Goal: Transaction & Acquisition: Purchase product/service

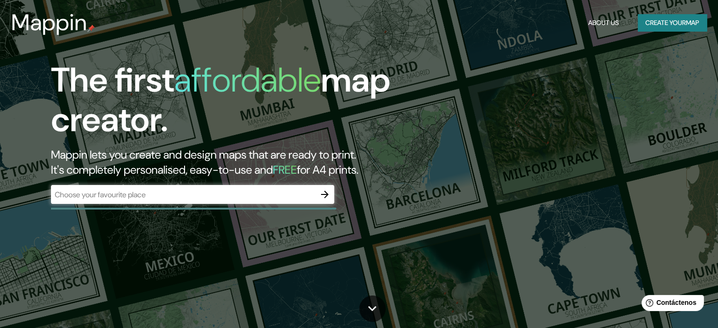
click at [561, 126] on div "The first affordable map creator. Mappin lets you create and design maps that a…" at bounding box center [359, 164] width 718 height 328
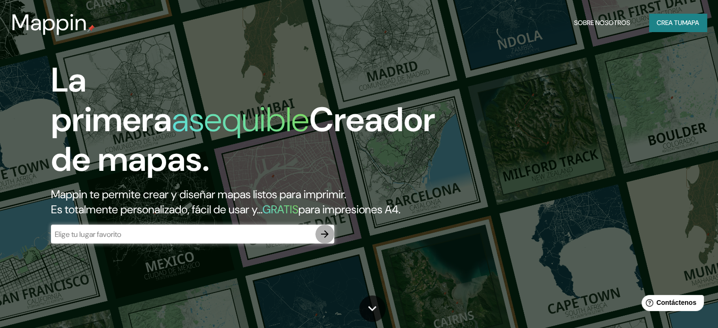
click at [328, 240] on icon "button" at bounding box center [324, 233] width 11 height 11
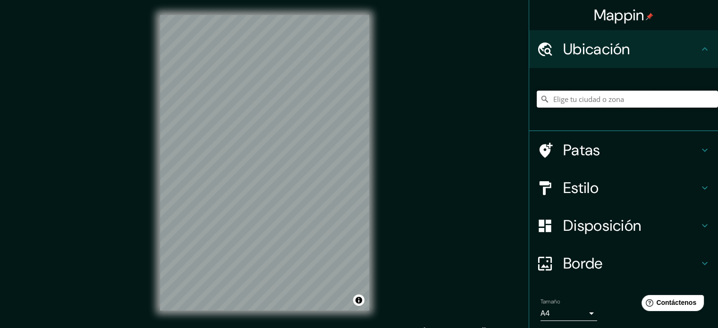
click at [629, 98] on input "Elige tu ciudad o zona" at bounding box center [626, 99] width 181 height 17
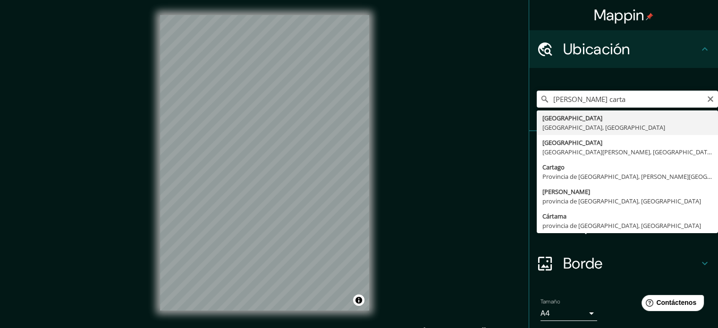
type input "[GEOGRAPHIC_DATA], [GEOGRAPHIC_DATA], [GEOGRAPHIC_DATA]"
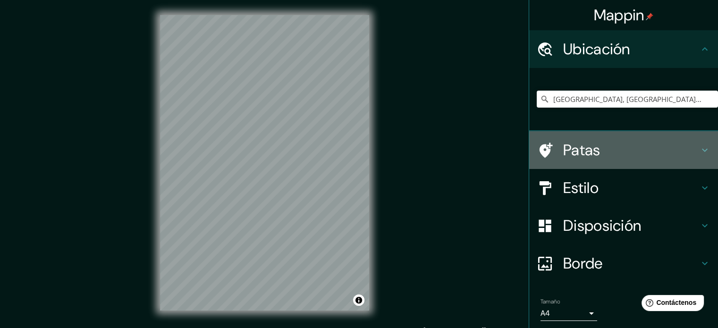
click at [621, 153] on h4 "Patas" at bounding box center [631, 150] width 136 height 19
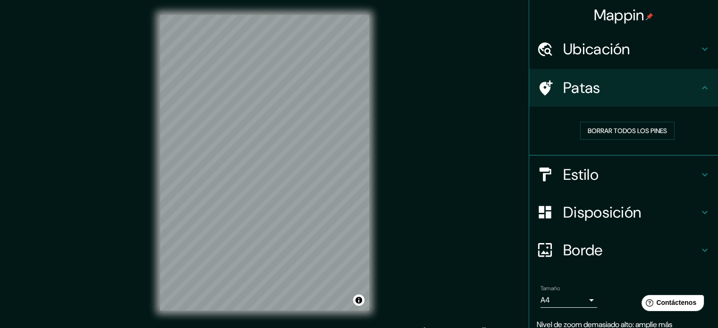
click at [653, 46] on h4 "Ubicación" at bounding box center [631, 49] width 136 height 19
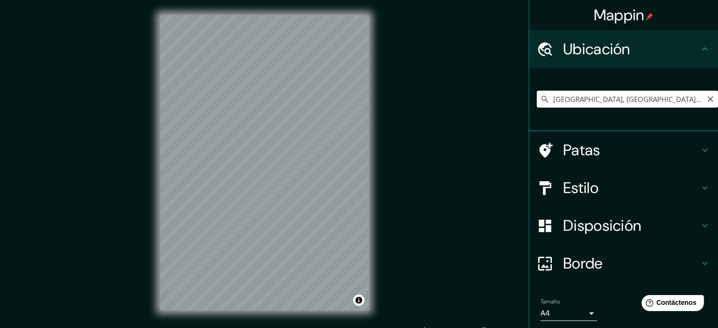
click at [682, 101] on input "[GEOGRAPHIC_DATA], [GEOGRAPHIC_DATA], [GEOGRAPHIC_DATA]" at bounding box center [626, 99] width 181 height 17
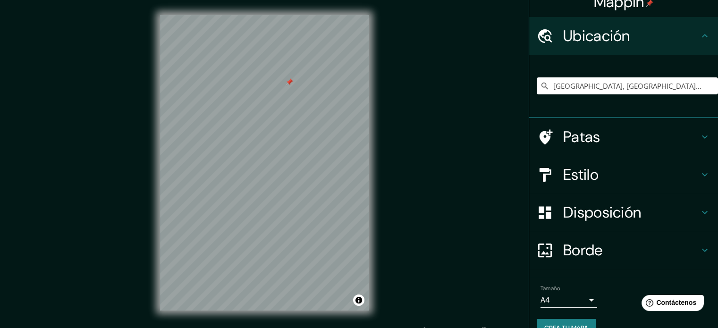
scroll to position [33, 0]
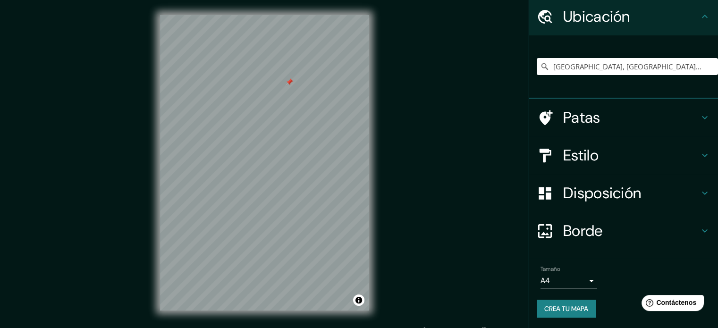
click at [595, 226] on font "Borde" at bounding box center [583, 231] width 40 height 20
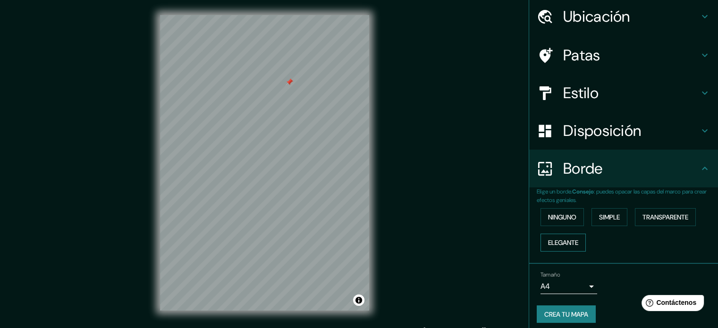
click at [565, 243] on font "Elegante" at bounding box center [563, 242] width 30 height 8
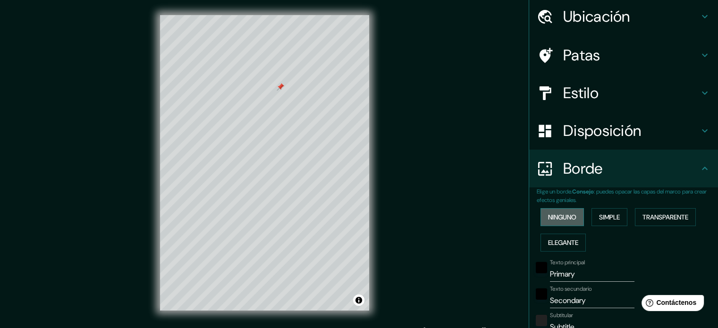
click at [561, 216] on font "Ninguno" at bounding box center [562, 217] width 28 height 8
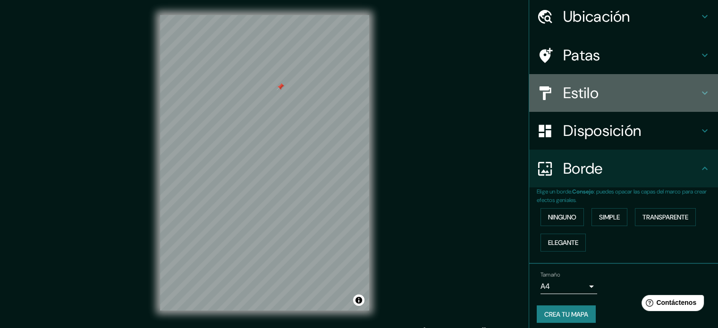
click at [605, 97] on h4 "Estilo" at bounding box center [631, 93] width 136 height 19
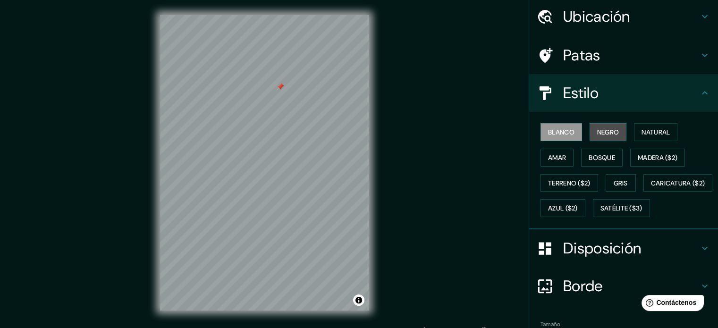
click at [597, 135] on font "Negro" at bounding box center [608, 132] width 22 height 12
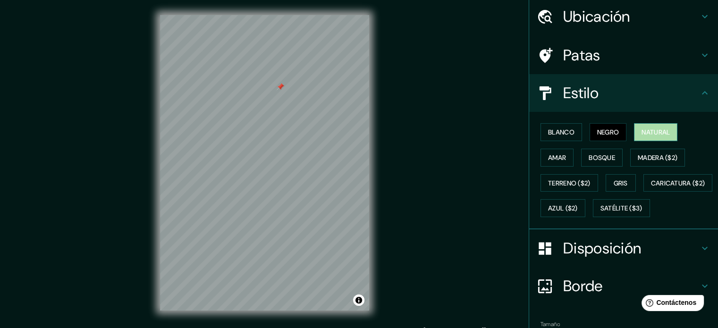
click at [655, 126] on font "Natural" at bounding box center [655, 132] width 28 height 12
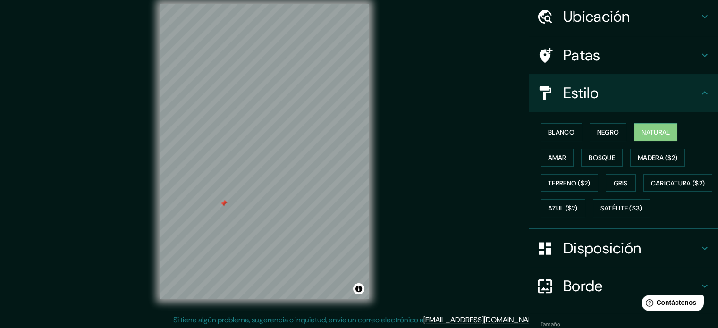
scroll to position [12, 0]
